Goal: Task Accomplishment & Management: Manage account settings

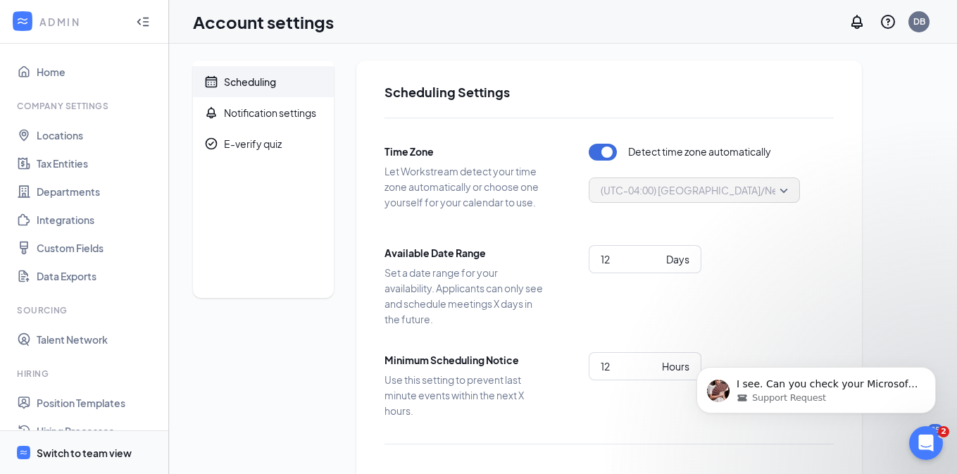
click at [82, 454] on div "Switch to team view" at bounding box center [84, 453] width 95 height 14
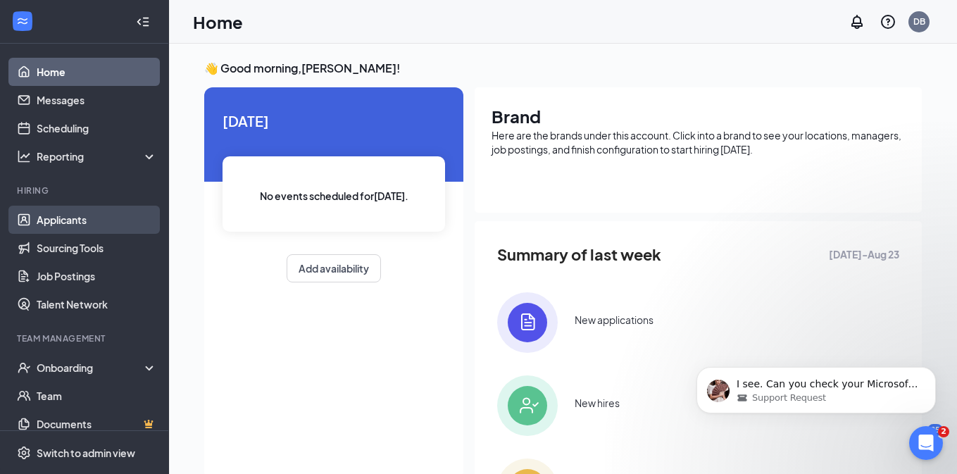
click at [96, 228] on link "Applicants" at bounding box center [97, 220] width 120 height 28
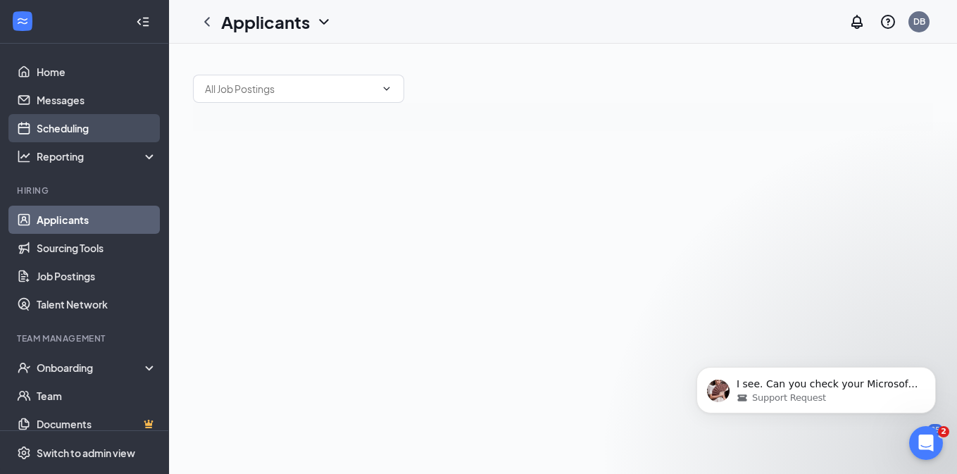
click at [114, 134] on link "Scheduling" at bounding box center [97, 128] width 120 height 28
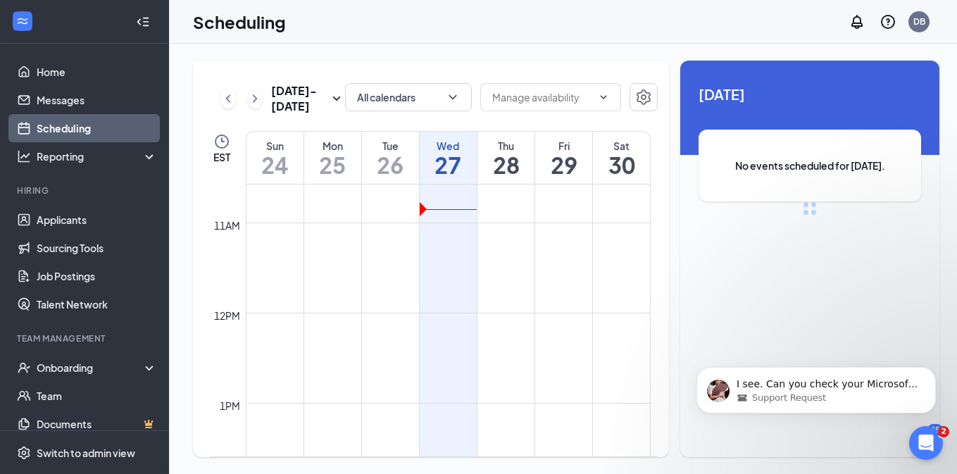
scroll to position [956, 0]
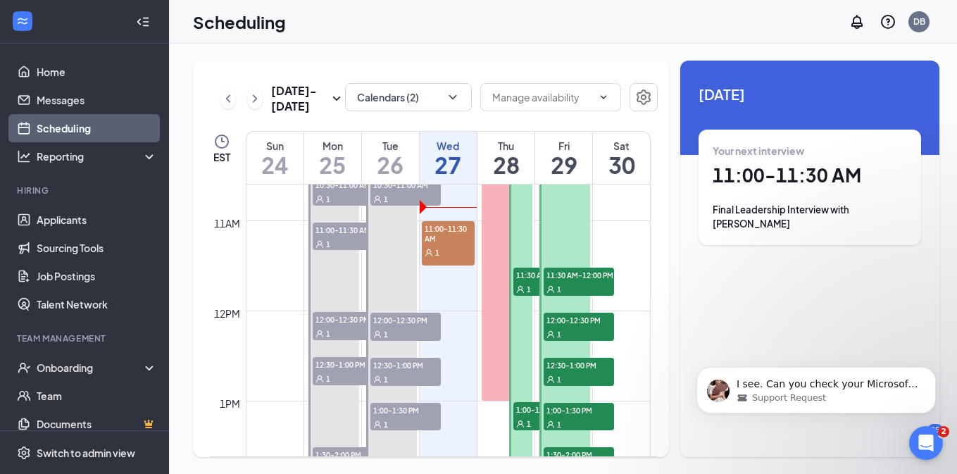
click at [425, 249] on icon "User" at bounding box center [429, 253] width 8 height 8
click at [458, 248] on div "1" at bounding box center [448, 252] width 53 height 14
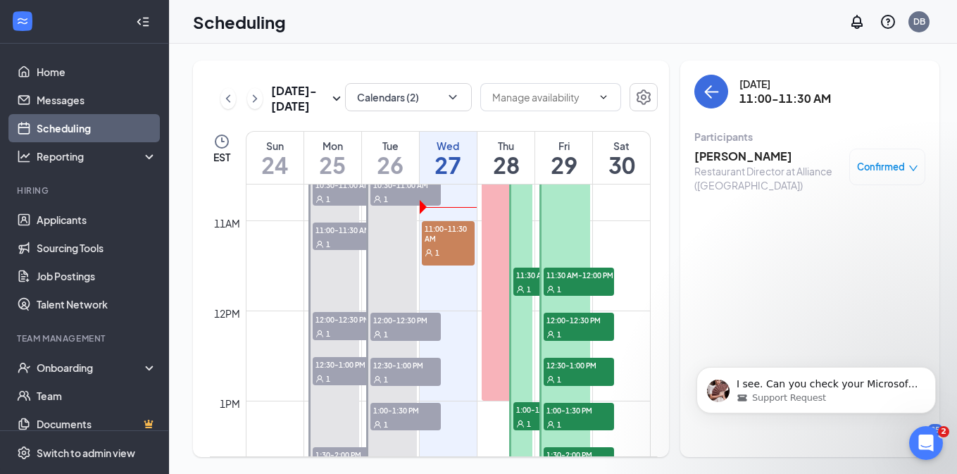
click at [449, 241] on span "11:00-11:30 AM" at bounding box center [448, 233] width 53 height 24
click at [749, 152] on h3 "[PERSON_NAME]" at bounding box center [768, 156] width 148 height 15
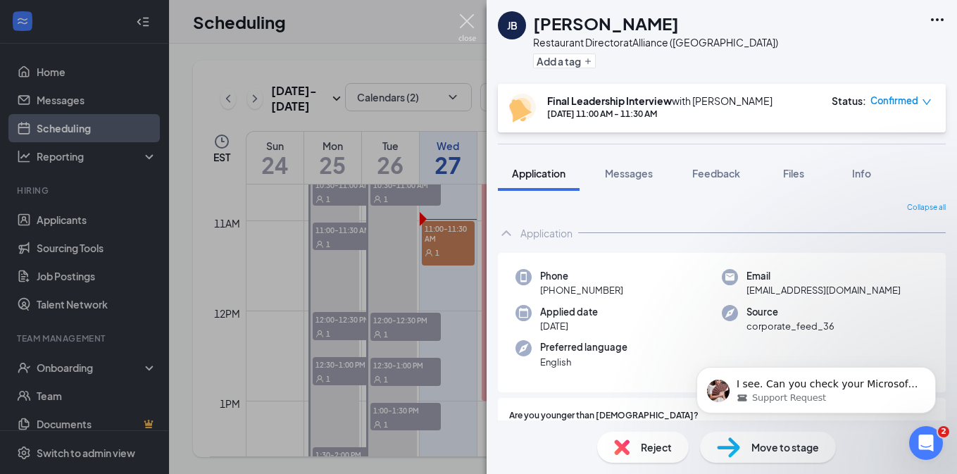
click at [468, 21] on img at bounding box center [467, 27] width 18 height 27
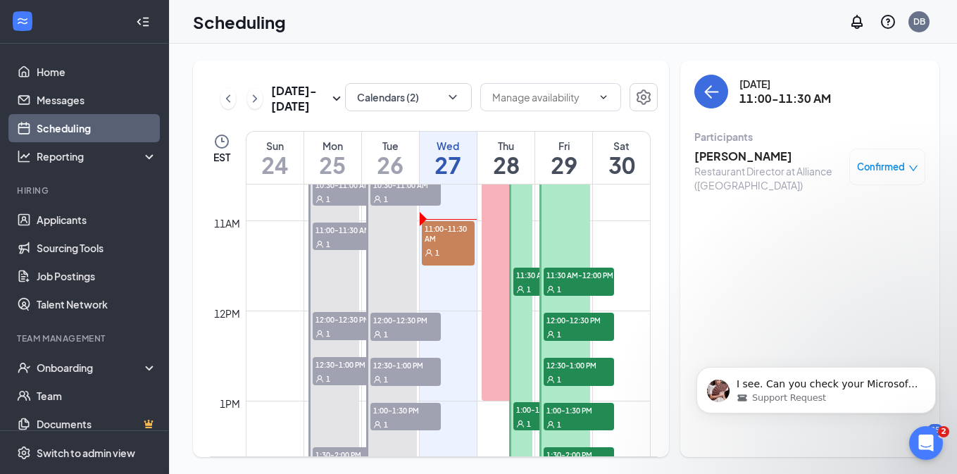
click at [450, 232] on span "11:00-11:30 AM" at bounding box center [448, 233] width 53 height 24
click at [731, 149] on h3 "[PERSON_NAME]" at bounding box center [768, 156] width 148 height 15
